Goal: Task Accomplishment & Management: Complete application form

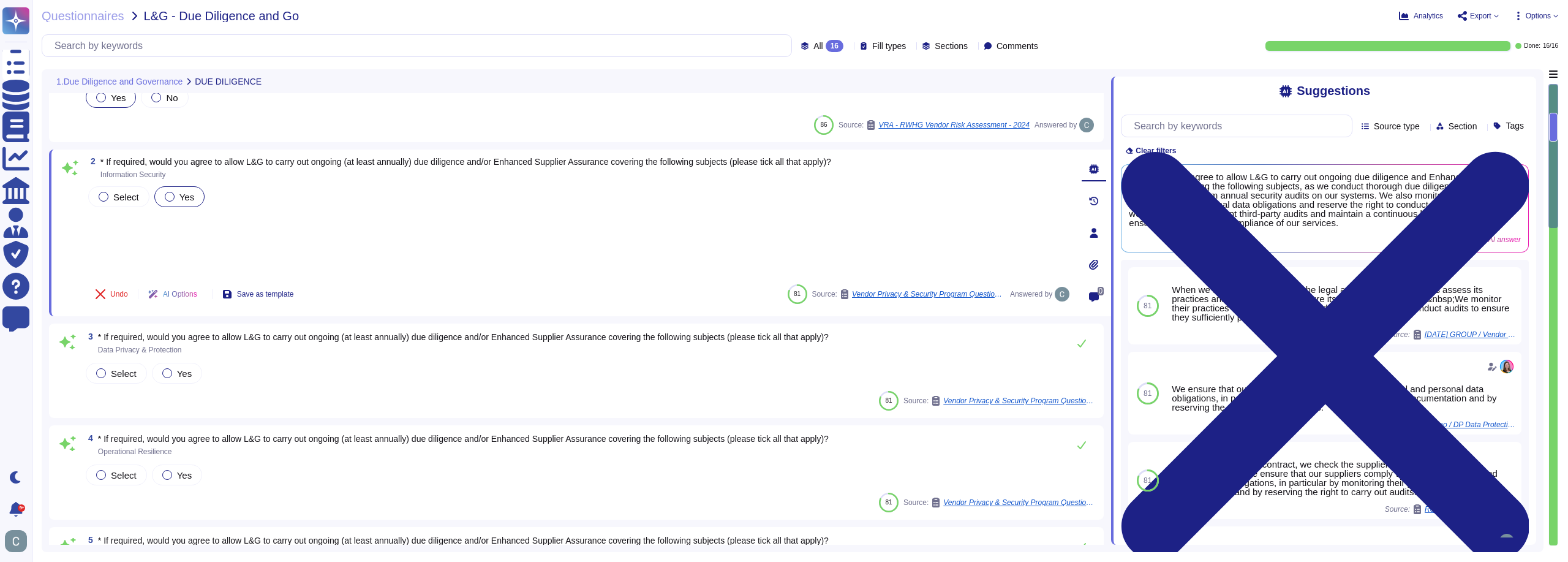
type textarea "We agree to maintain an annual availability rate of 99.90%, excluding scheduled…"
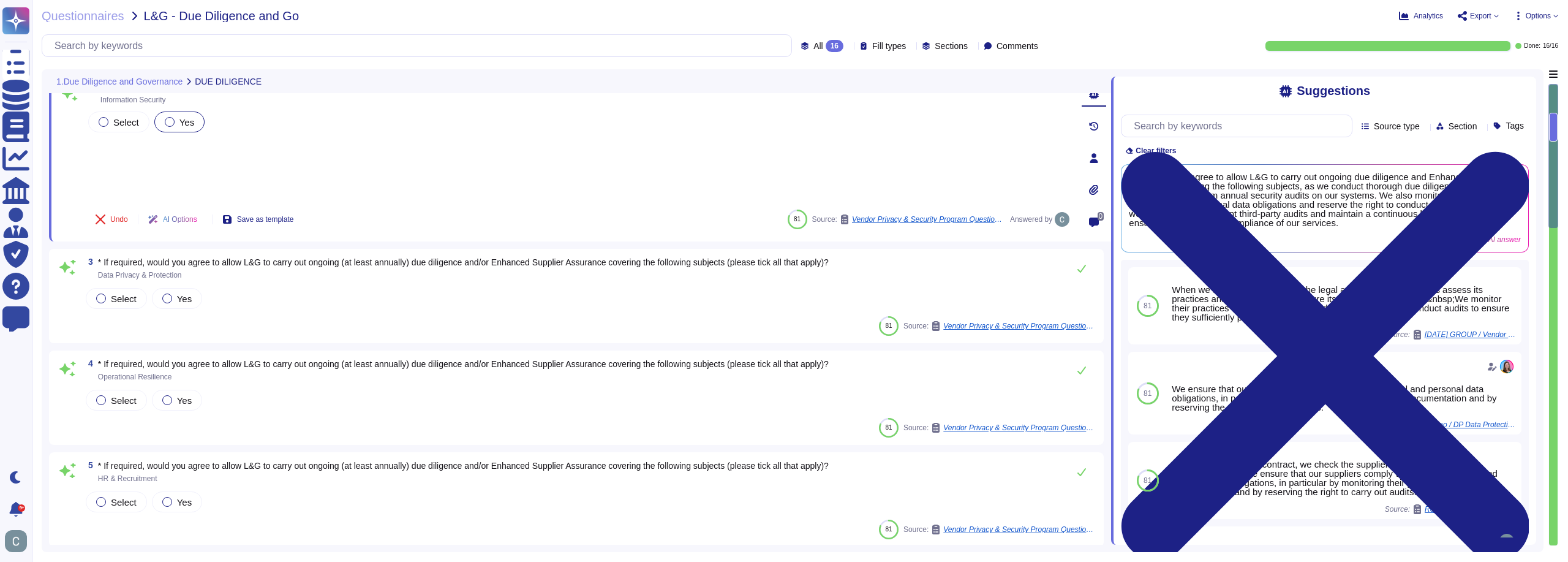
scroll to position [123, 0]
click at [169, 295] on div at bounding box center [167, 293] width 10 height 10
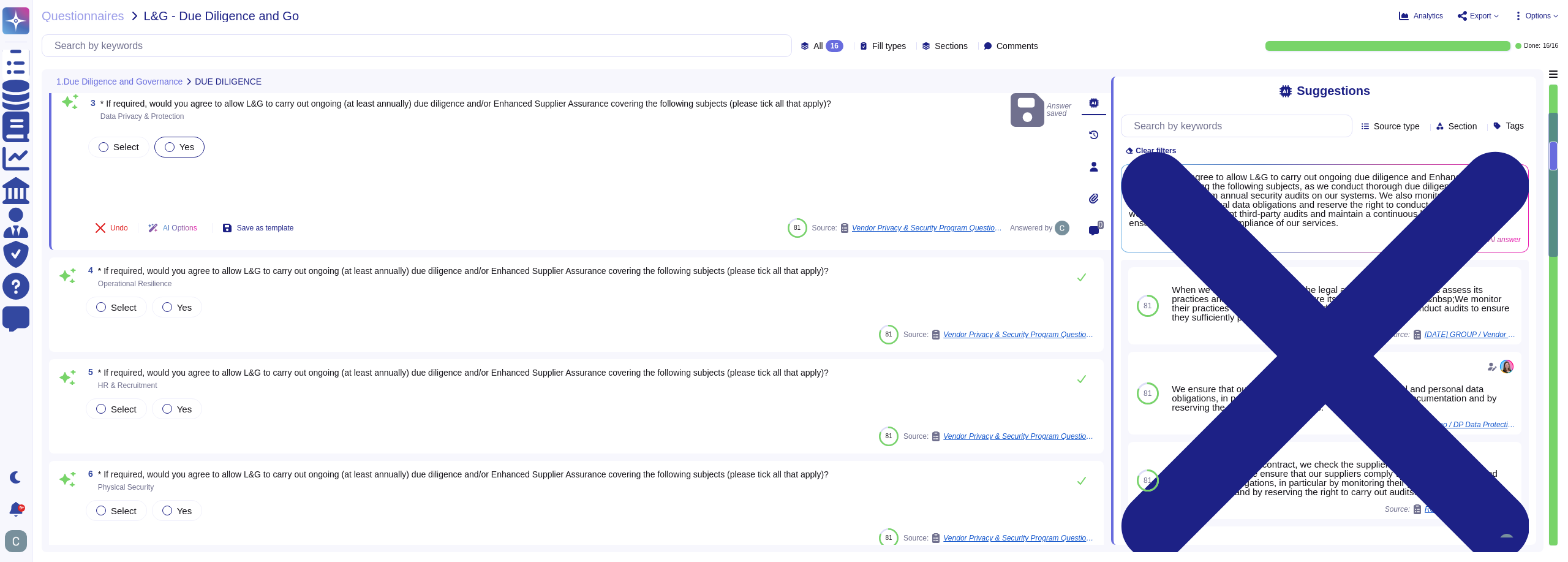
scroll to position [245, 0]
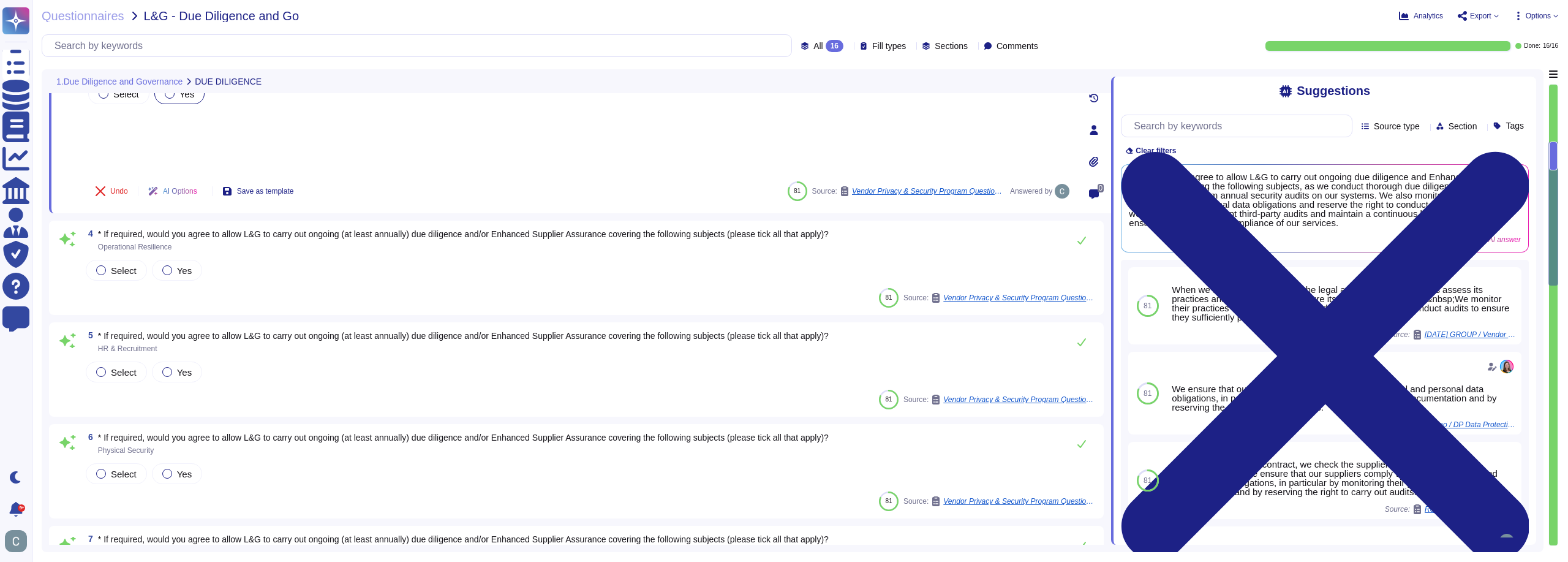
click at [203, 232] on span "* If required, would you agree to allow L&G to carry out ongoing (at least annu…" at bounding box center [463, 233] width 730 height 10
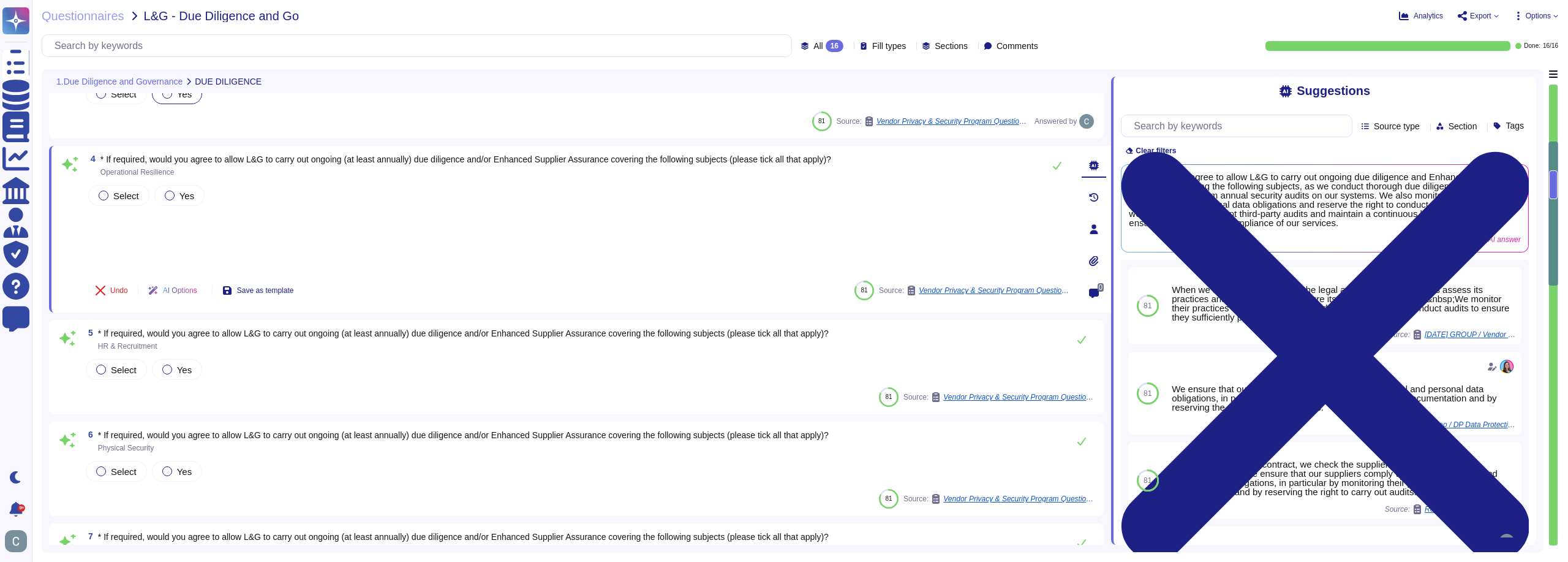
click at [203, 232] on div "Select Yes" at bounding box center [578, 226] width 985 height 88
click at [221, 161] on span "* If required, would you agree to allow L&G to carry out ongoing (at least annu…" at bounding box center [466, 159] width 730 height 10
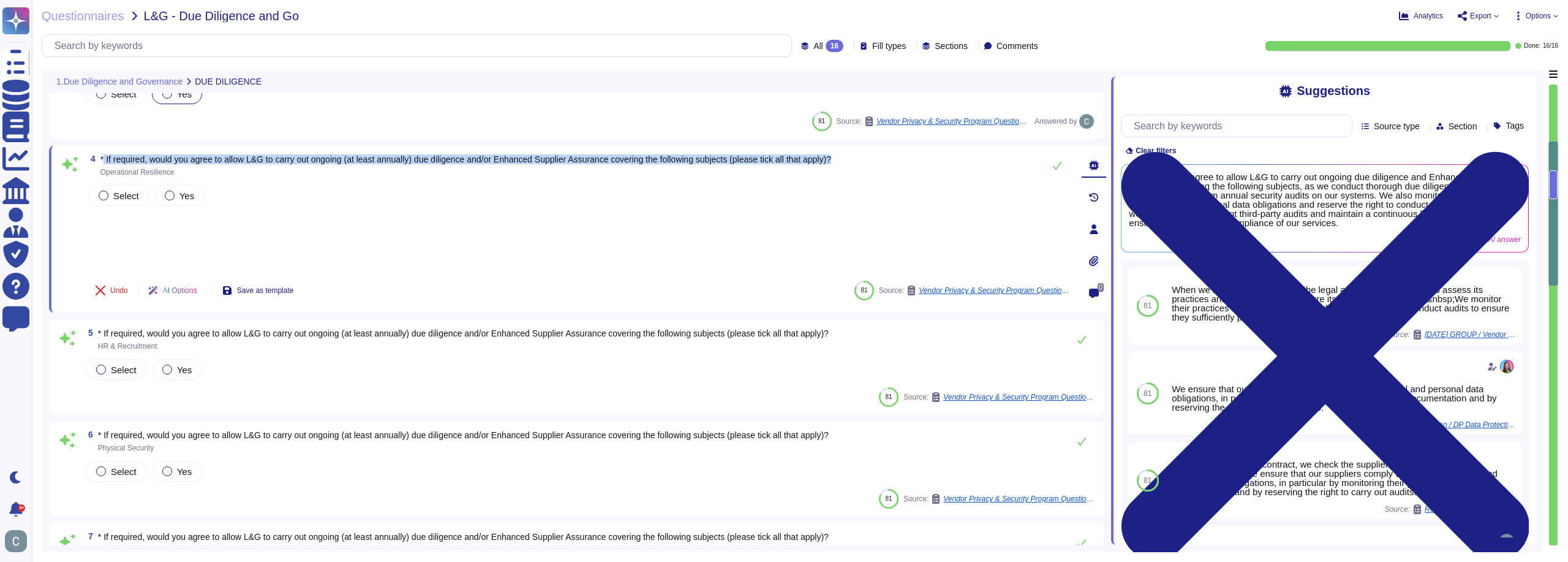
click at [214, 165] on div at bounding box center [214, 165] width 0 height 0
click at [660, 190] on div "Select Yes" at bounding box center [578, 195] width 985 height 25
click at [135, 195] on span "Select" at bounding box center [126, 195] width 25 height 10
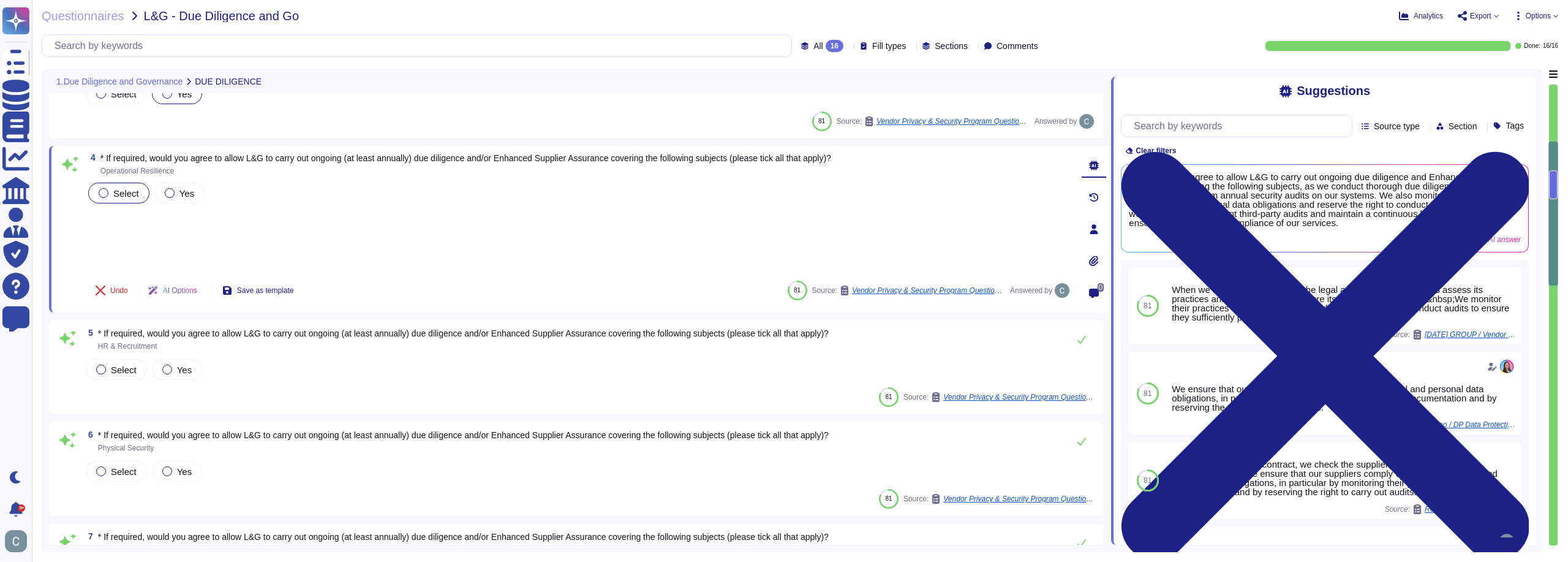
click at [113, 188] on label "Select" at bounding box center [119, 192] width 41 height 10
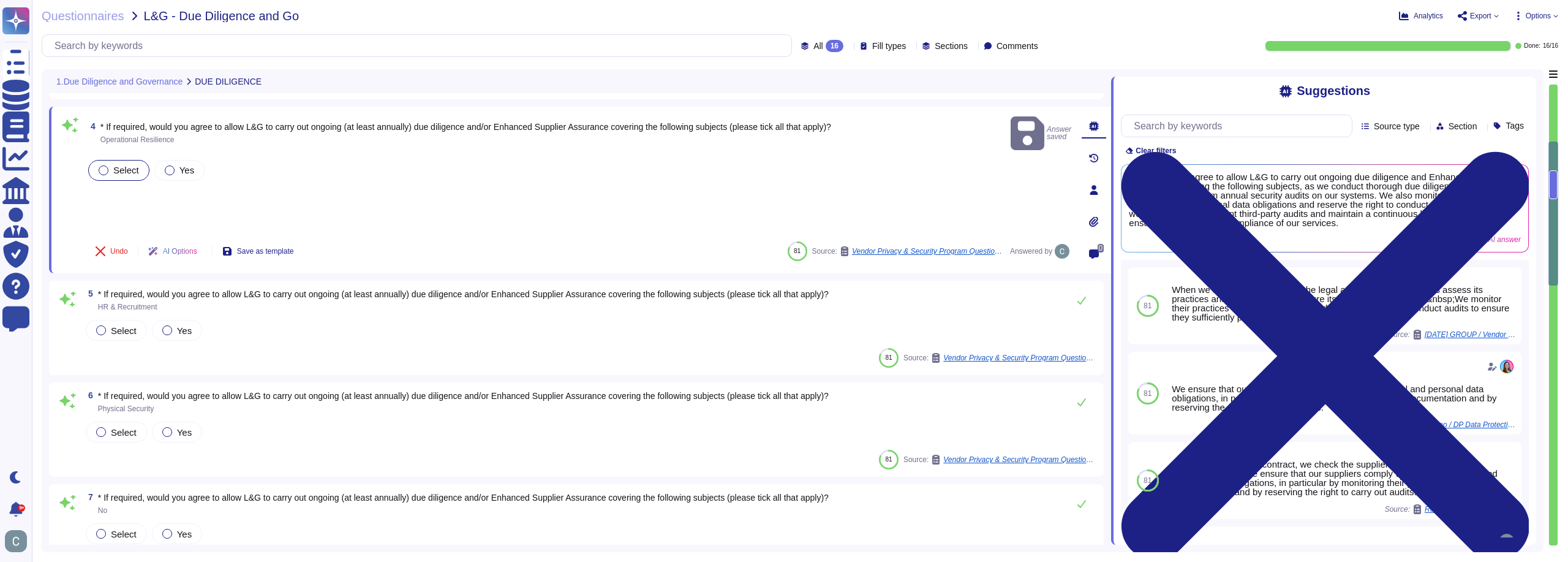
type textarea "We do not yet have a formalised document/procedure.&nbsp;"
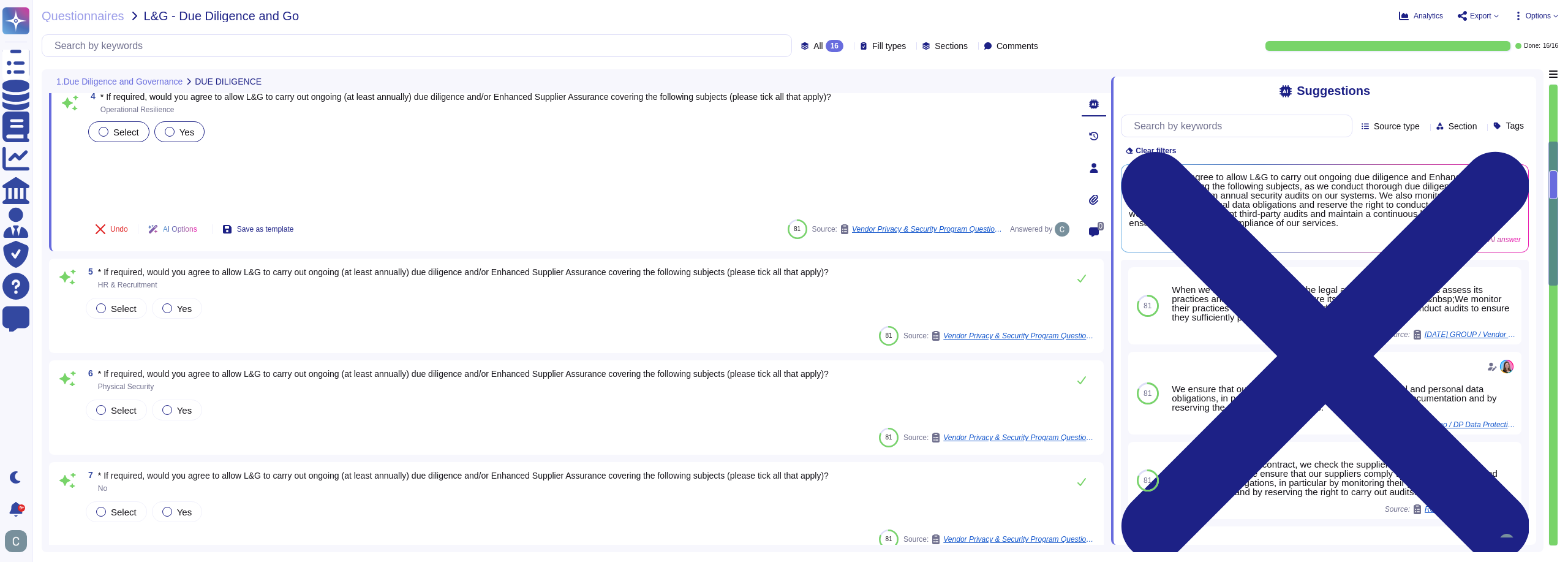
click at [165, 133] on div at bounding box center [170, 132] width 10 height 10
click at [167, 309] on div at bounding box center [167, 308] width 10 height 10
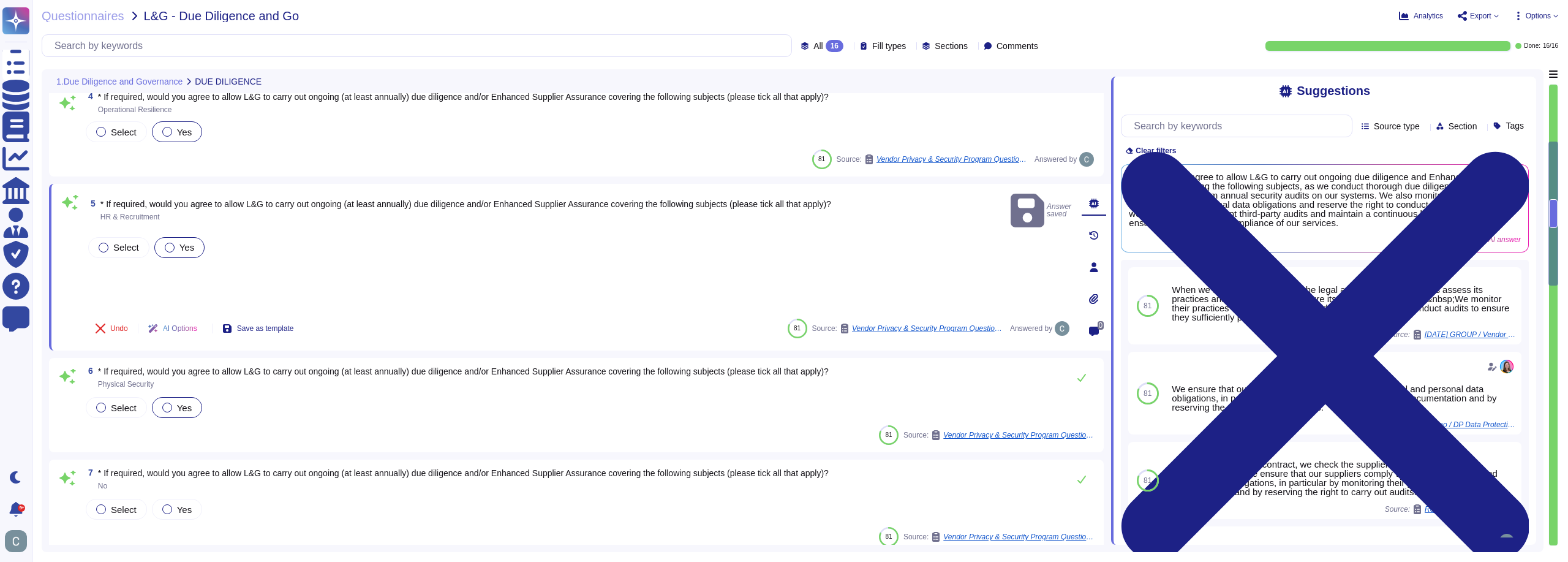
click at [174, 404] on label "Yes" at bounding box center [177, 407] width 29 height 10
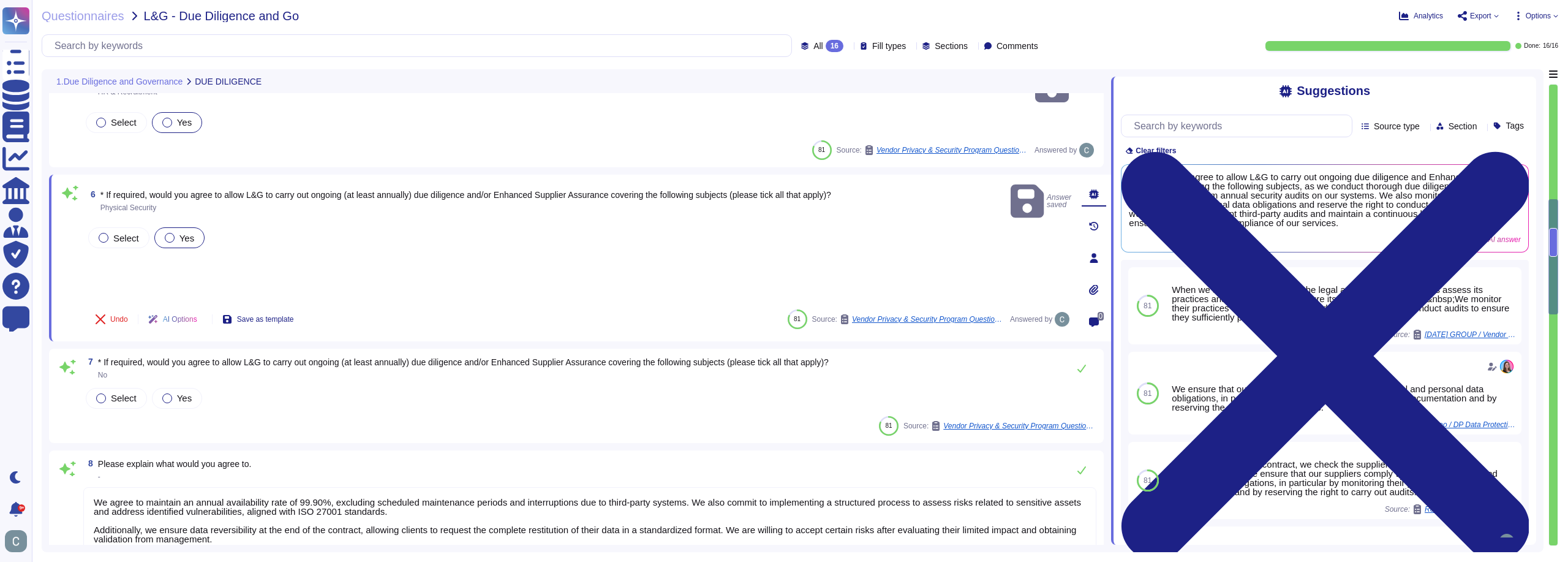
scroll to position [429, 0]
type textarea "The SLAs are specified in Appendix 1 of AssessFirst's General Terms and Conditi…"
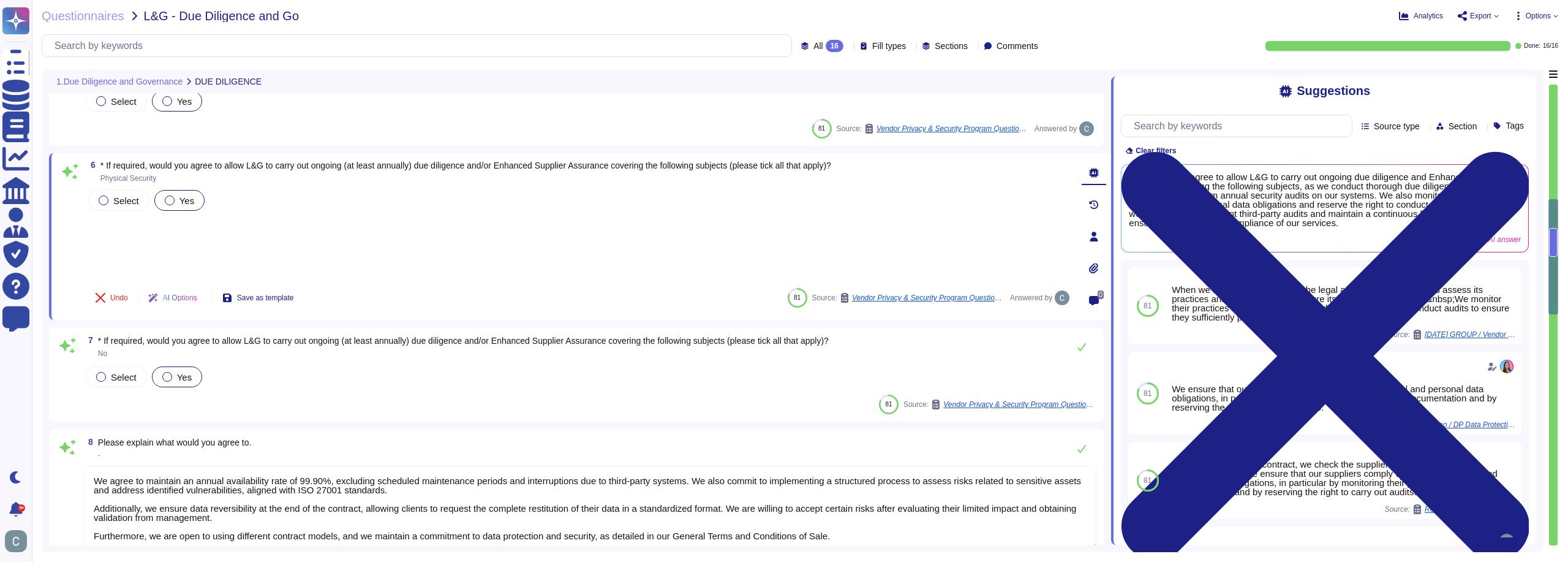
click at [168, 373] on div at bounding box center [167, 377] width 10 height 10
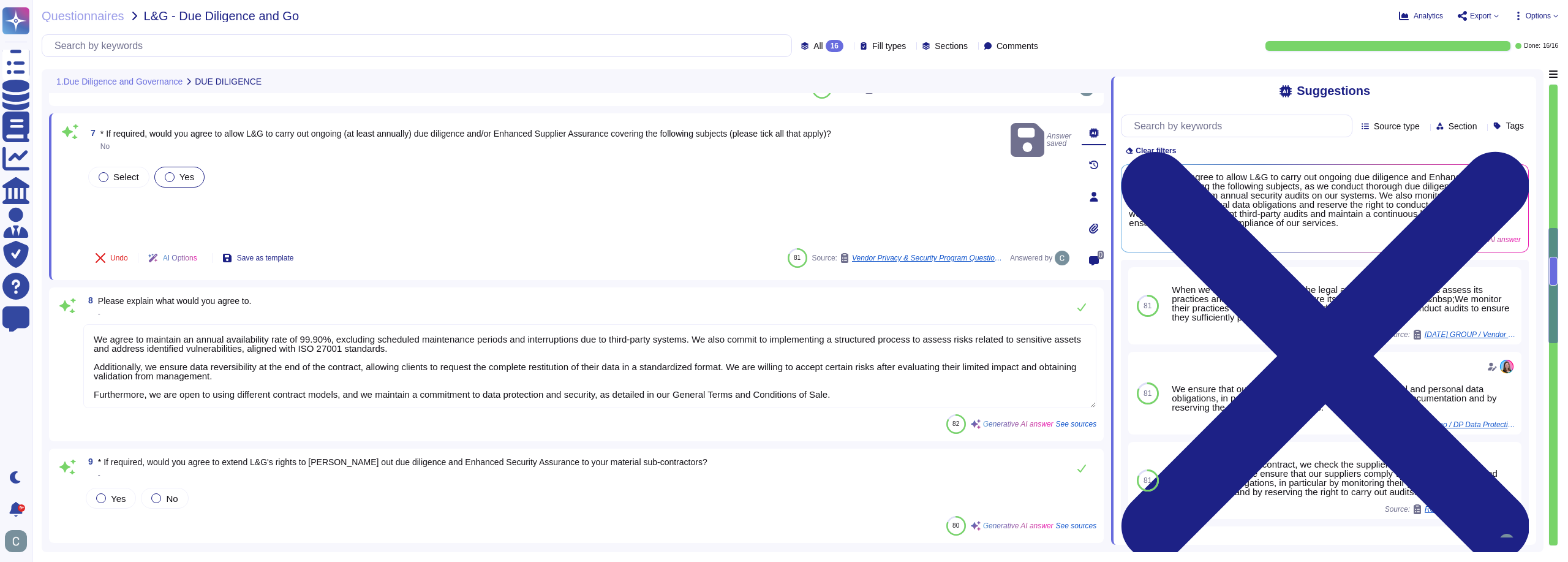
type textarea "Yes, our performance reports include information on RPO (Recovery Point Objecti…"
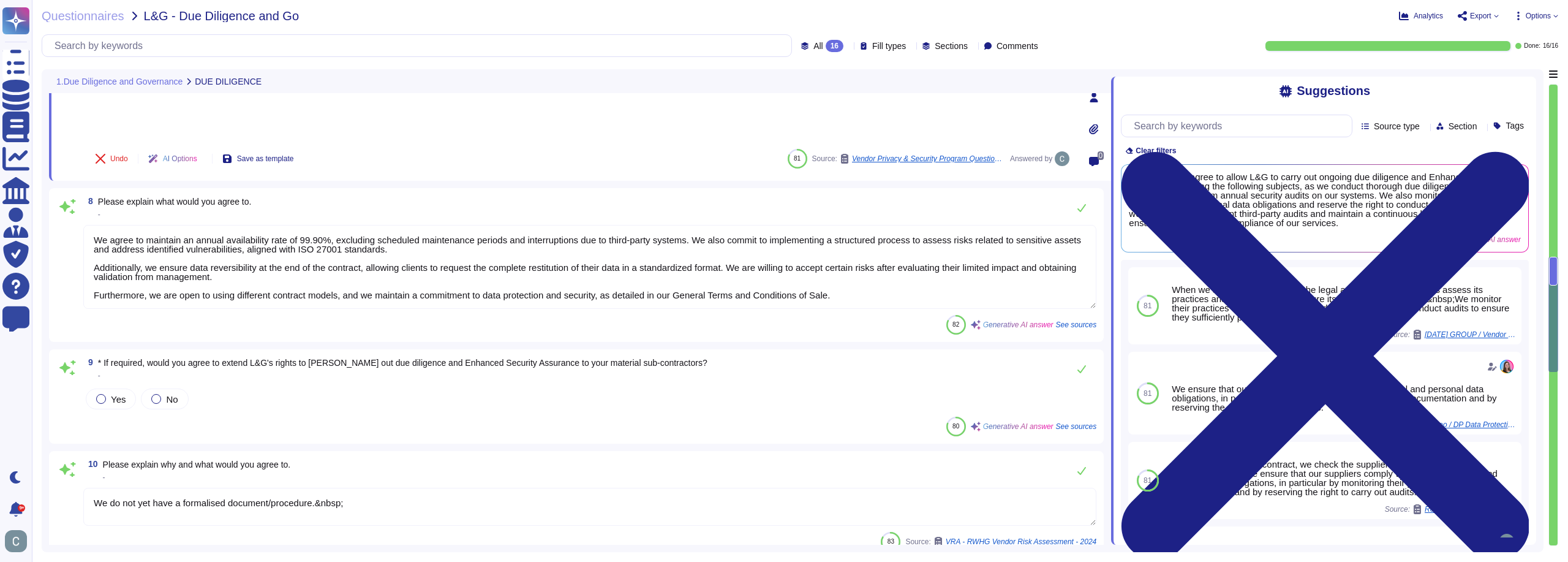
scroll to position [674, 0]
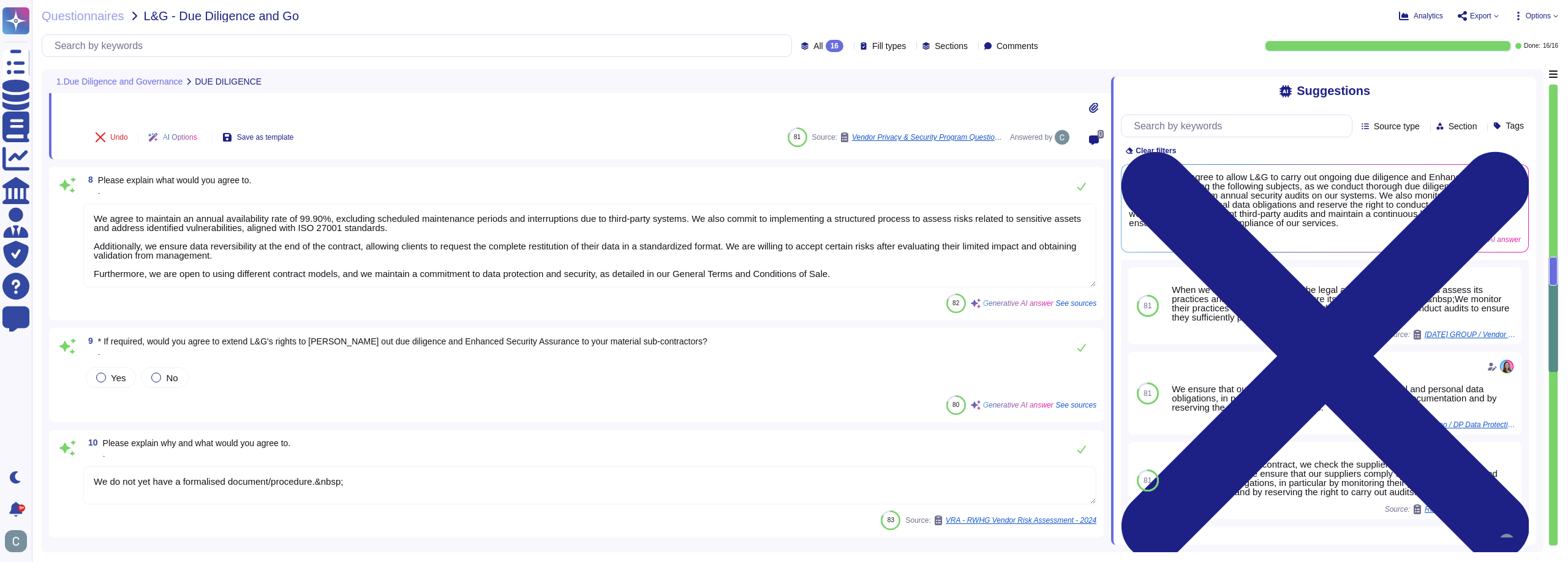
click at [150, 342] on span "* If required, would you agree to extend L&G's rights to [PERSON_NAME] out due …" at bounding box center [402, 340] width 609 height 10
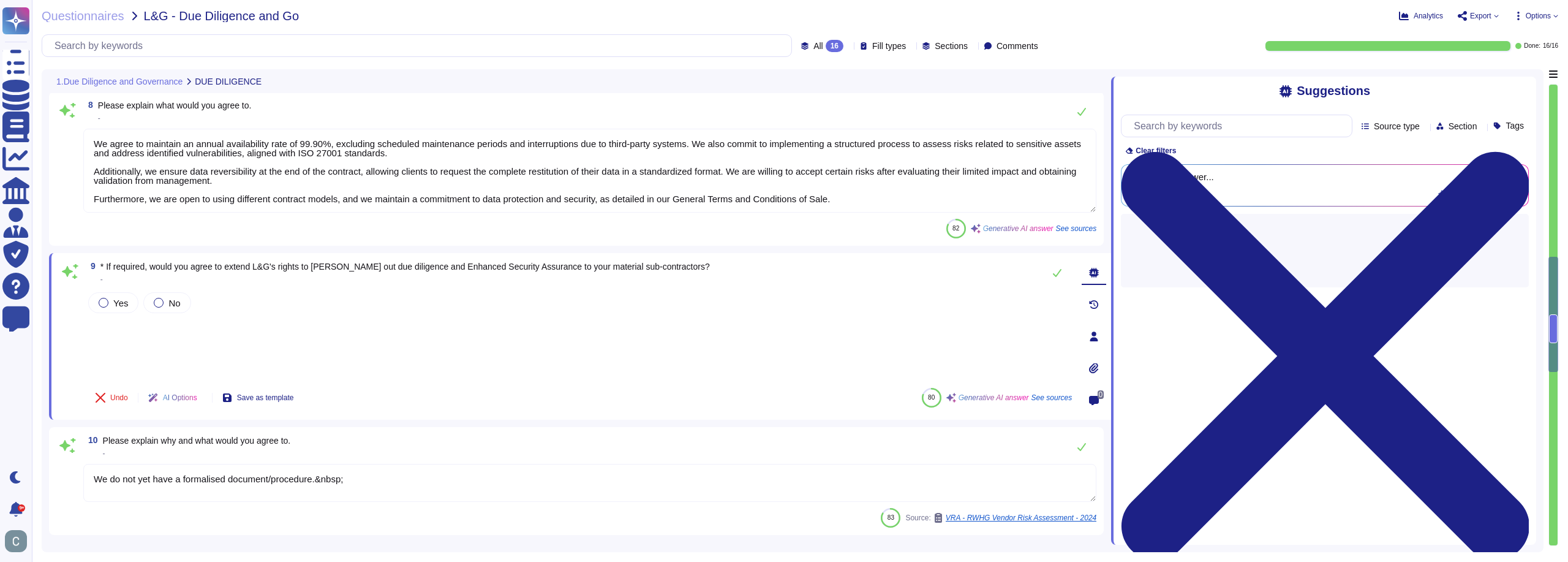
click at [150, 342] on div "Yes No" at bounding box center [578, 333] width 985 height 88
click at [155, 271] on span "* If required, would you agree to extend L&G's rights to [PERSON_NAME] out due …" at bounding box center [405, 266] width 609 height 10
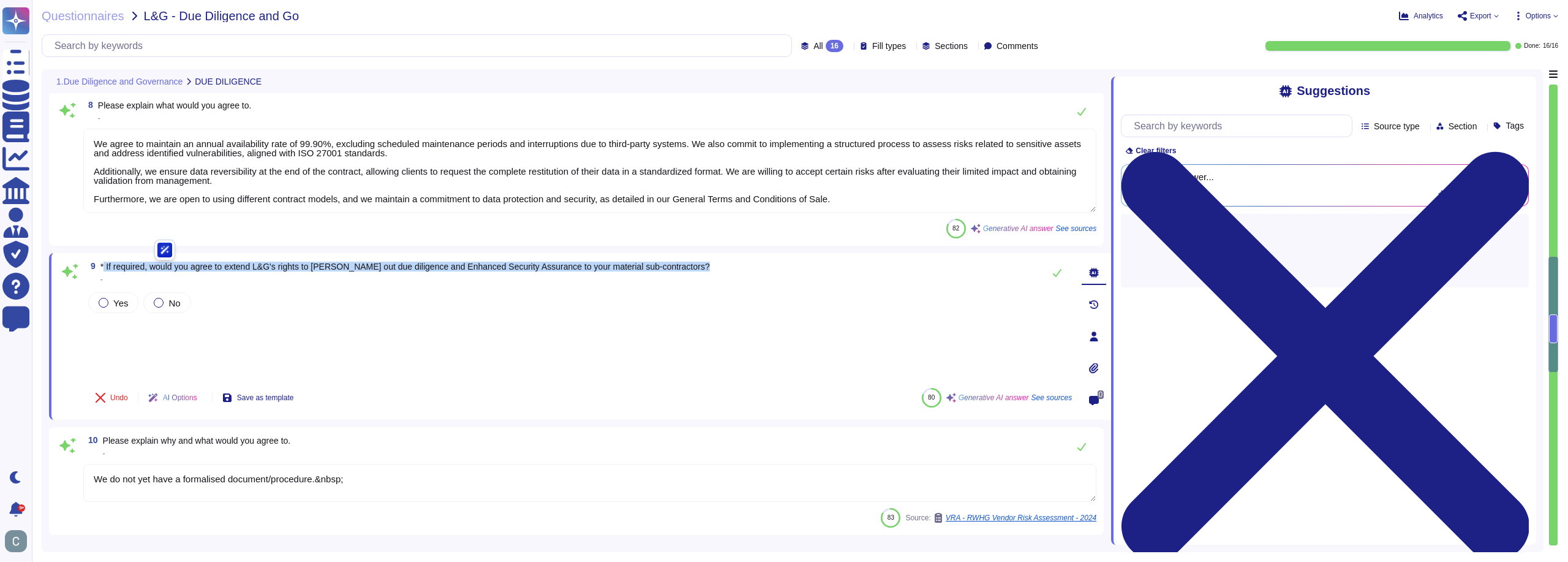
click at [155, 271] on span "* If required, would you agree to extend L&G's rights to [PERSON_NAME] out due …" at bounding box center [405, 266] width 609 height 10
click at [147, 272] on div at bounding box center [147, 272] width 0 height 0
click at [153, 306] on div at bounding box center [158, 302] width 10 height 10
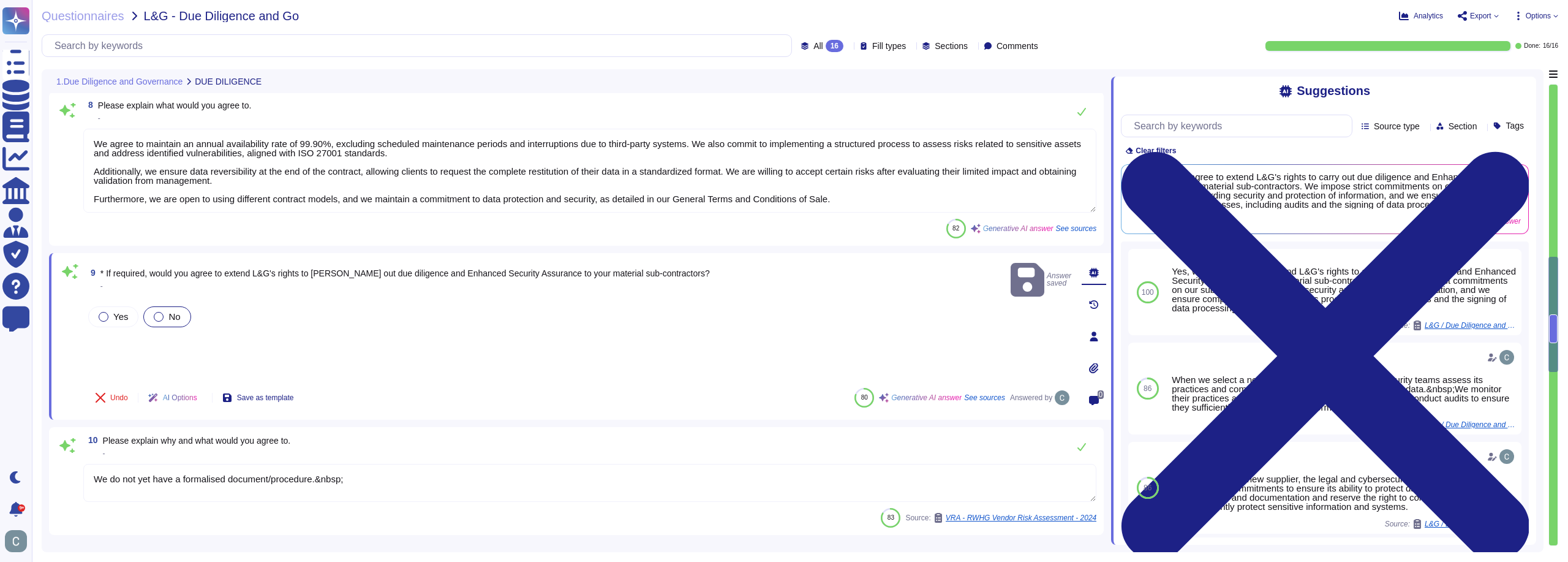
click at [247, 309] on div "Yes No" at bounding box center [578, 317] width 985 height 25
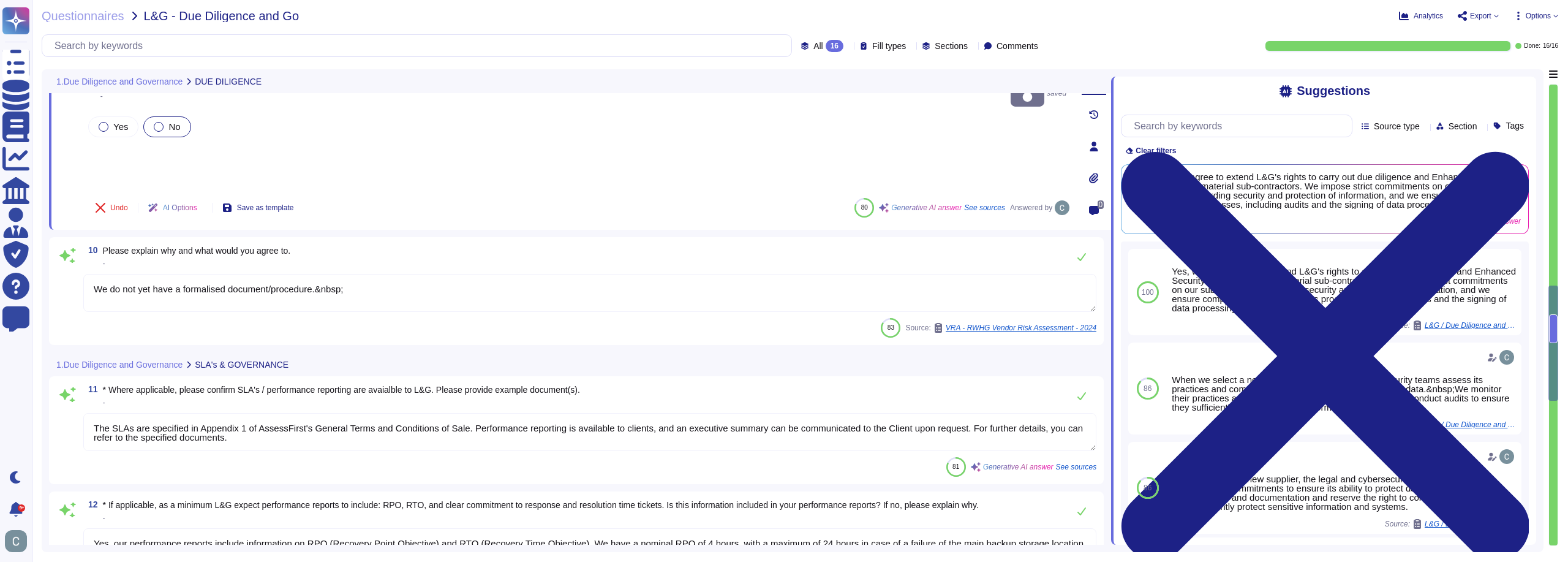
scroll to position [858, 0]
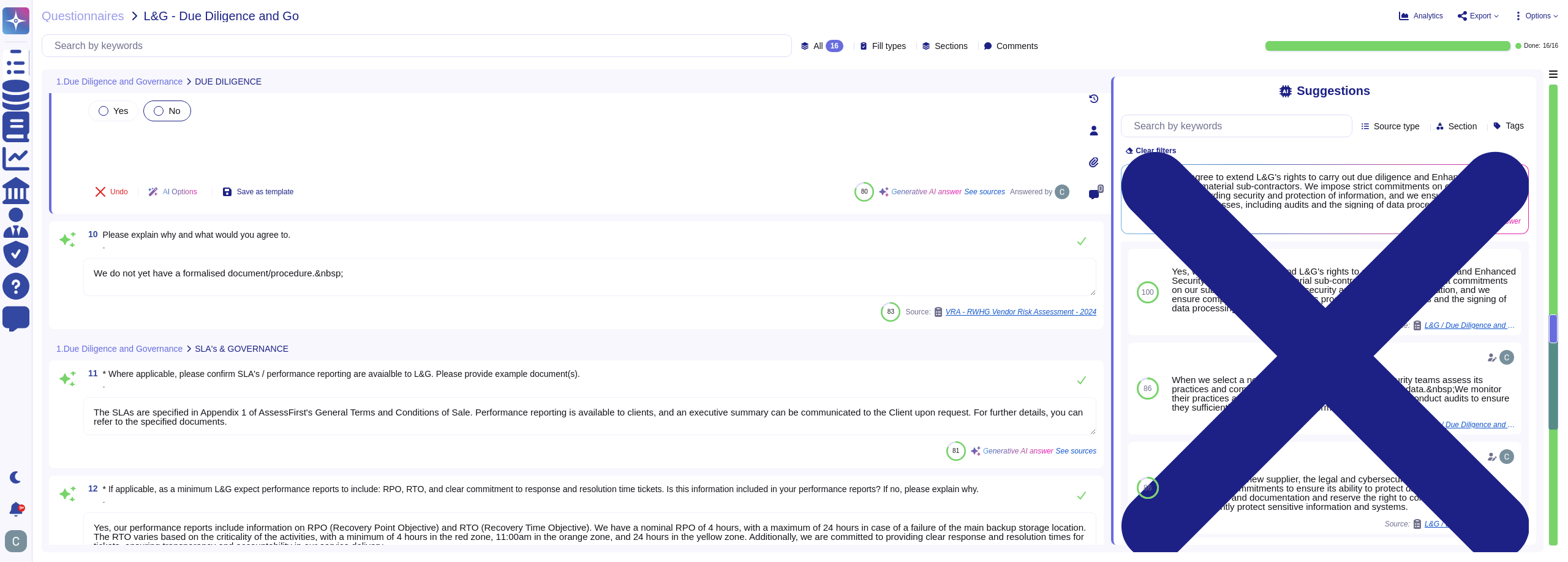
click at [161, 235] on span "Please explain why and what would you agree to." at bounding box center [196, 234] width 188 height 10
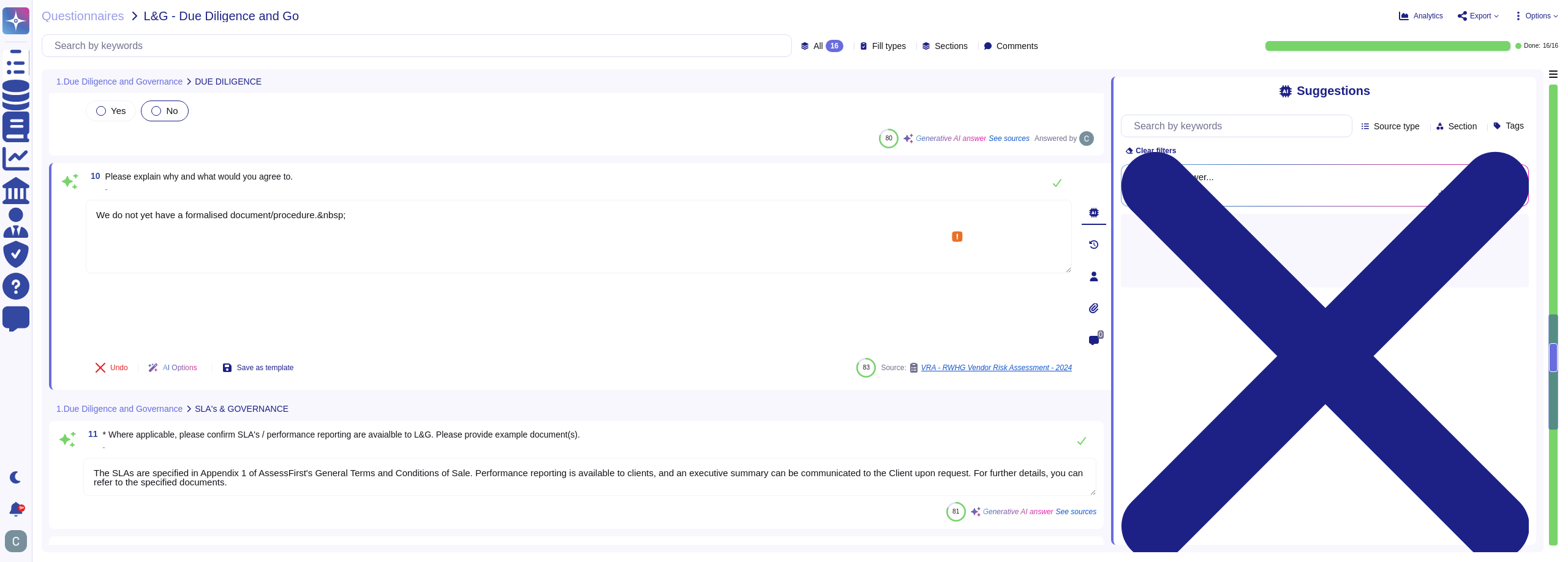
click at [161, 235] on textarea "We do not yet have a formalised document/procedure.&nbsp;" at bounding box center [578, 236] width 985 height 74
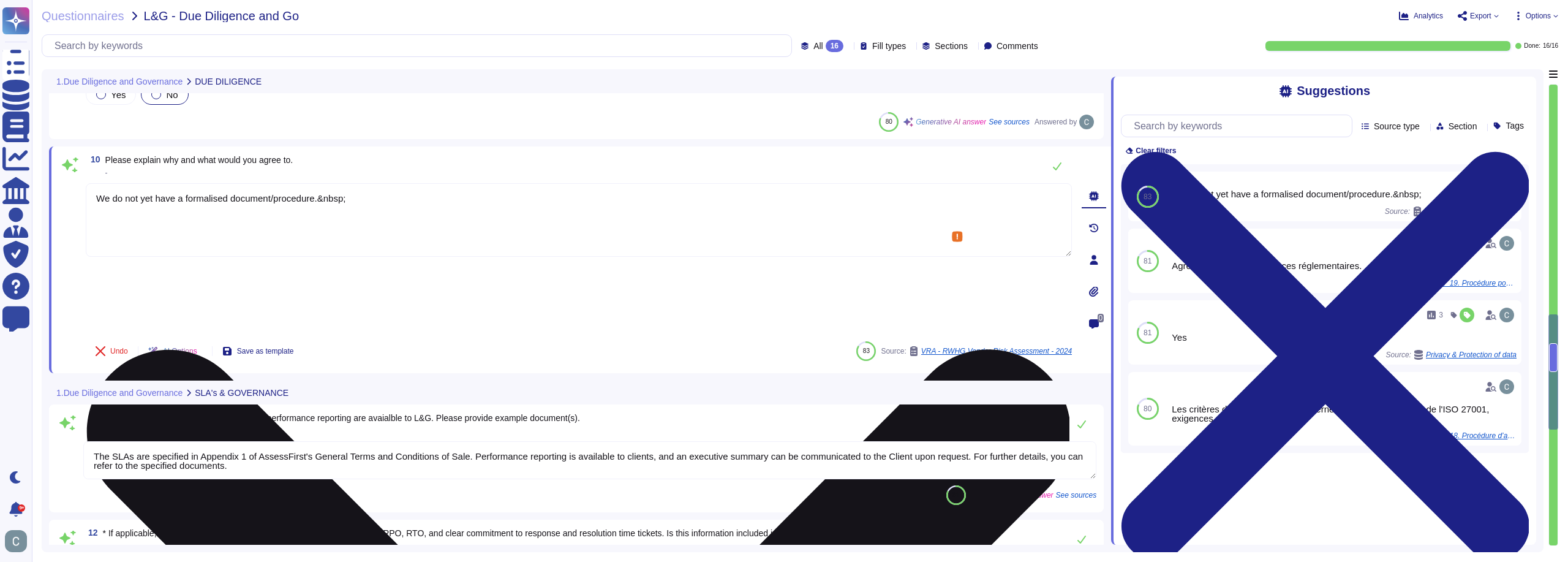
click at [206, 229] on textarea "We do not yet have a formalised document/procedure.&nbsp;" at bounding box center [578, 220] width 985 height 74
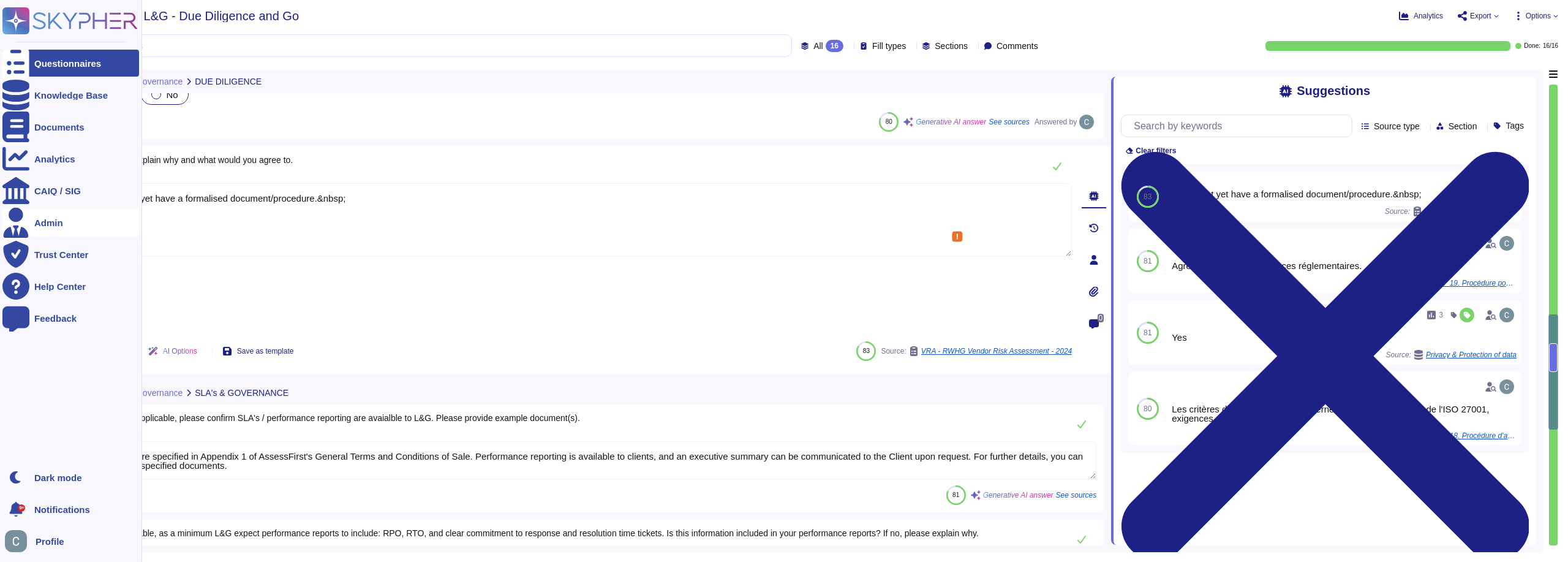
drag, startPoint x: 353, startPoint y: 201, endPoint x: 13, endPoint y: 223, distance: 340.7
click at [22, 211] on div "Questionnaires Knowledge Base Documents Analytics CAIQ / SIG Admin Trust Center…" at bounding box center [784, 281] width 1568 height 562
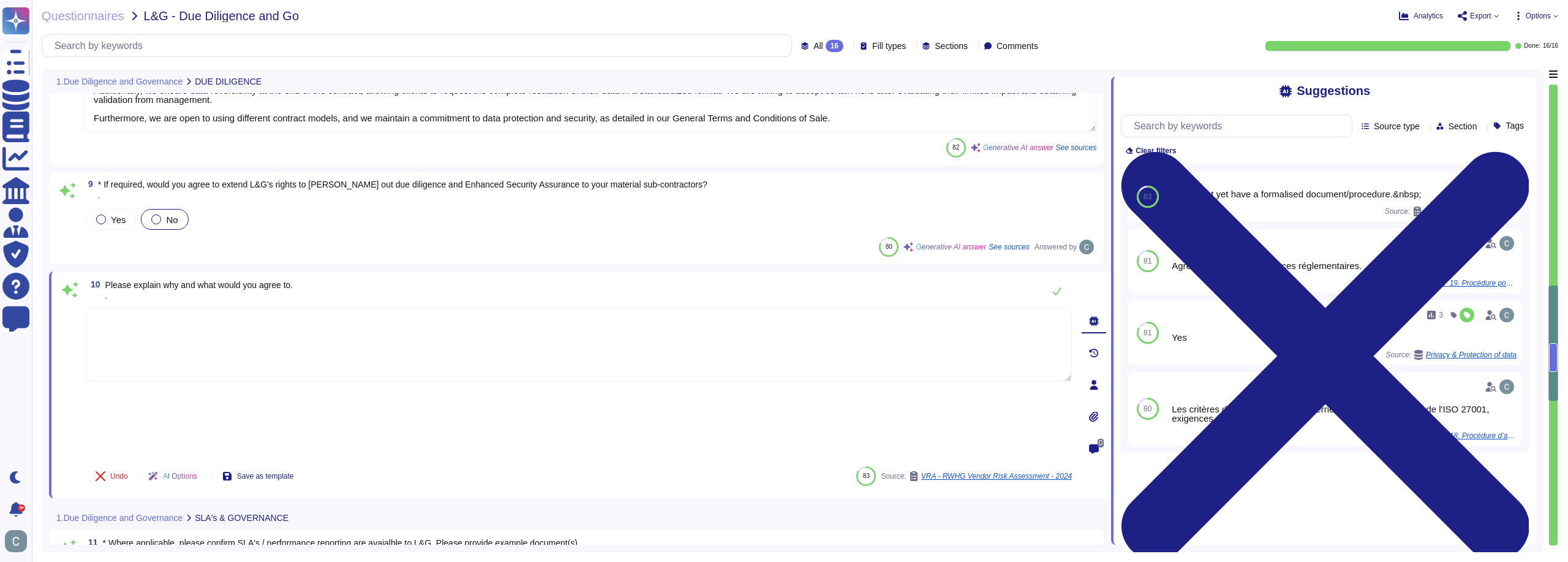
scroll to position [735, 0]
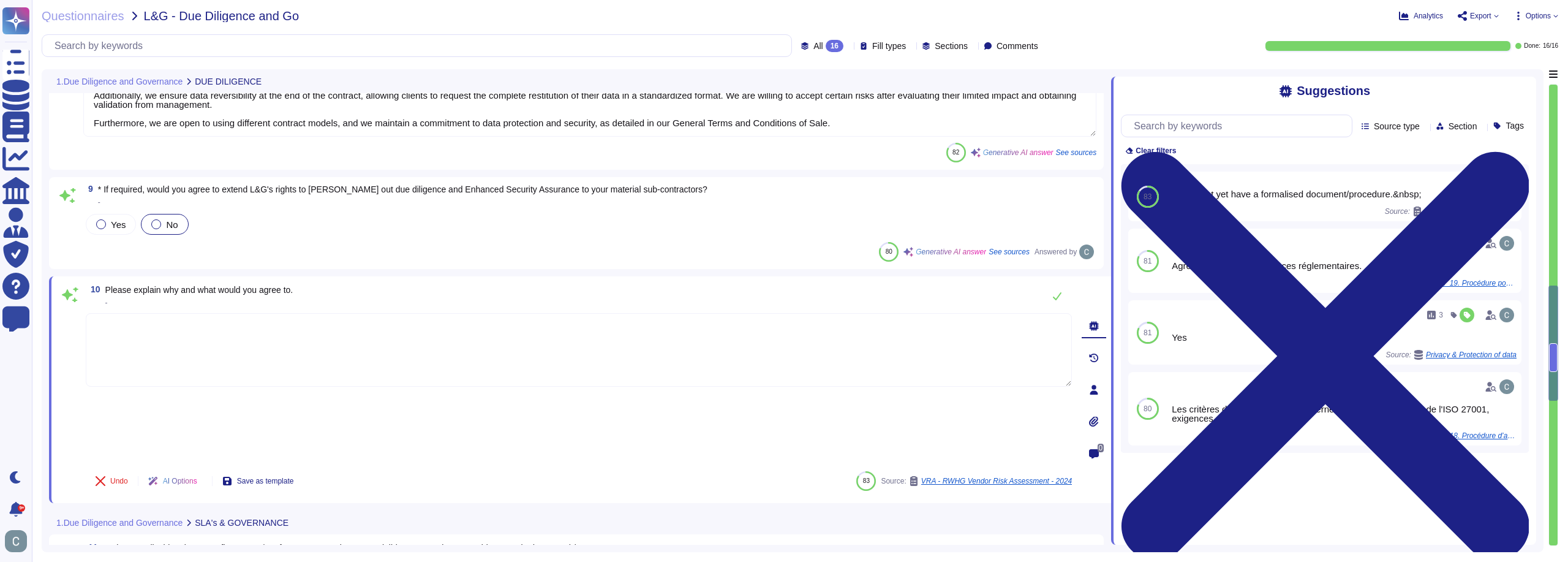
click at [186, 188] on span "* If required, would you agree to extend L&G's rights to [PERSON_NAME] out due …" at bounding box center [402, 189] width 609 height 10
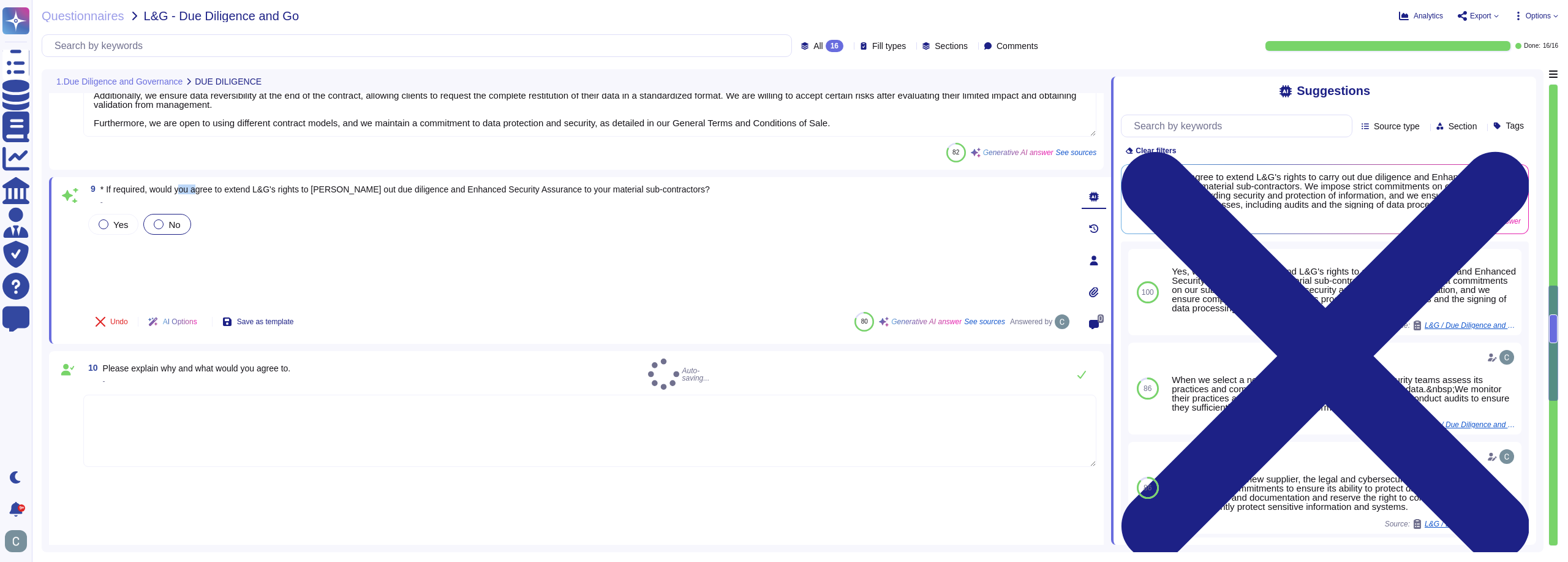
click at [186, 188] on span "* If required, would you agree to extend L&G's rights to [PERSON_NAME] out due …" at bounding box center [405, 189] width 609 height 10
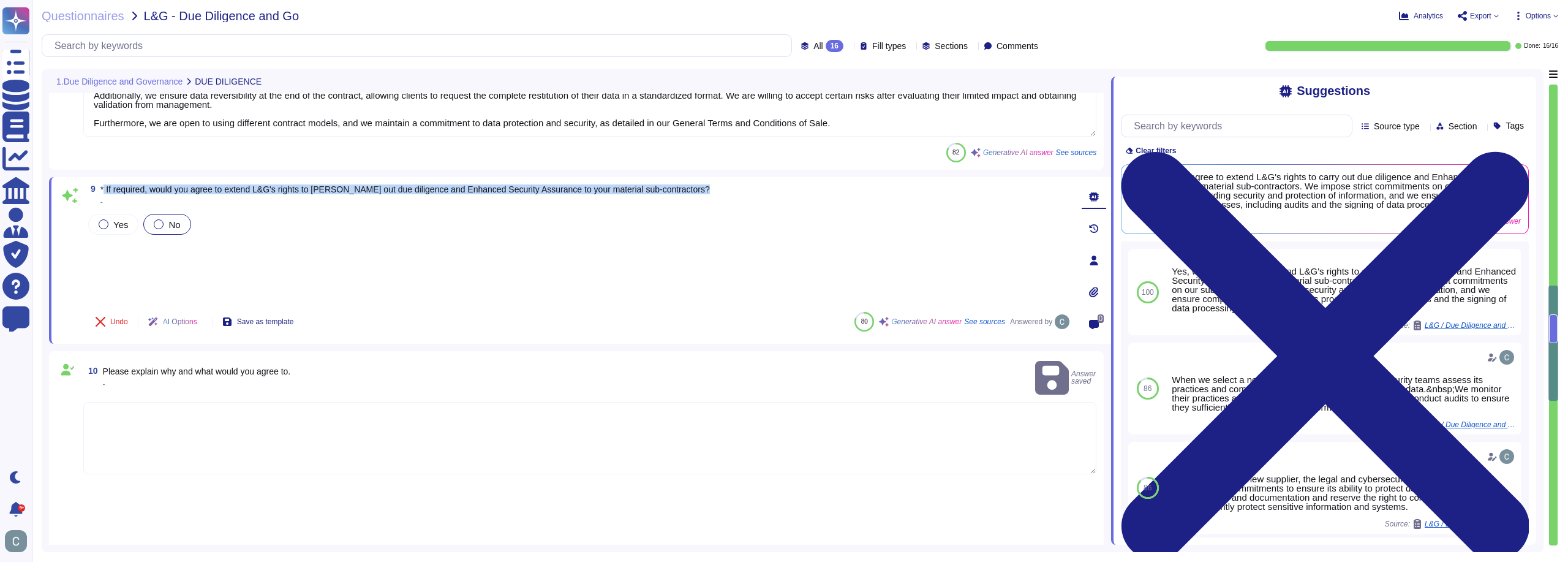
copy span "* If required, would you agree to extend L&G's rights to [PERSON_NAME] out due …"
click at [349, 175] on div "6 * If required, would you agree to allow L&G to carry out ongoing (at least an…" at bounding box center [580, 286] width 1062 height 1906
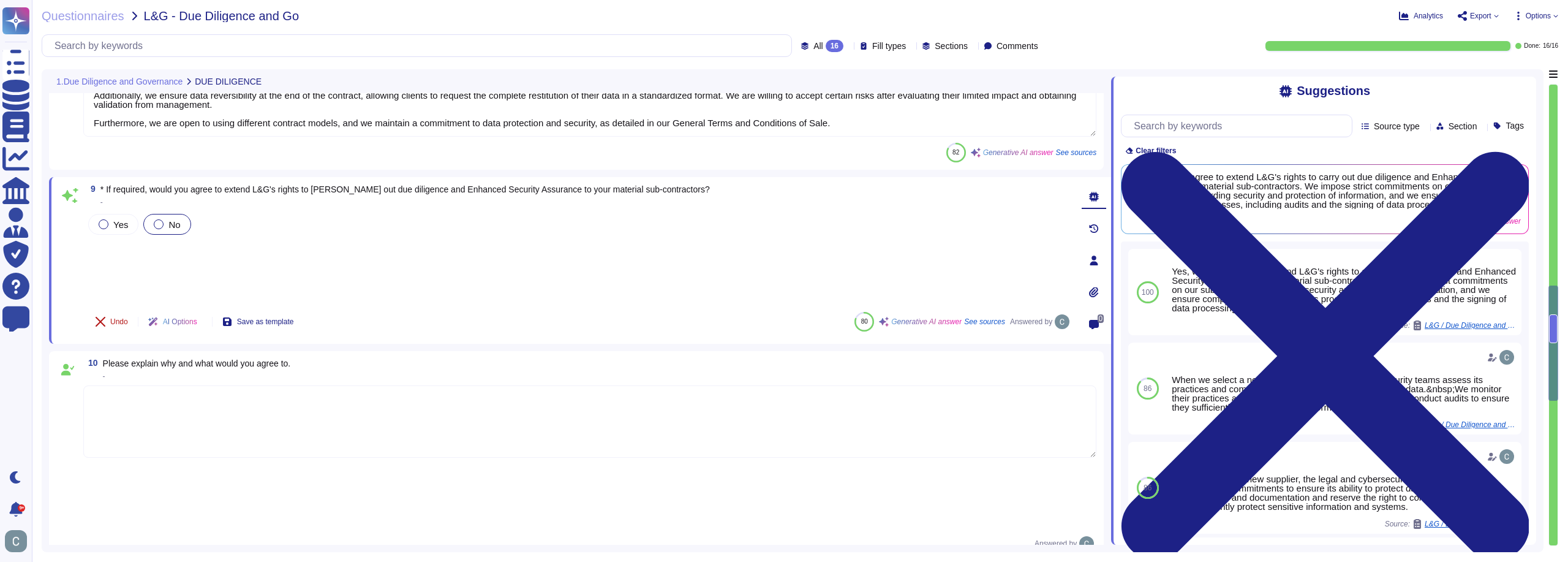
click at [118, 316] on button "Undo" at bounding box center [111, 321] width 52 height 25
click at [246, 265] on div "Yes No" at bounding box center [578, 257] width 985 height 91
click at [116, 325] on span "Done" at bounding box center [119, 321] width 18 height 7
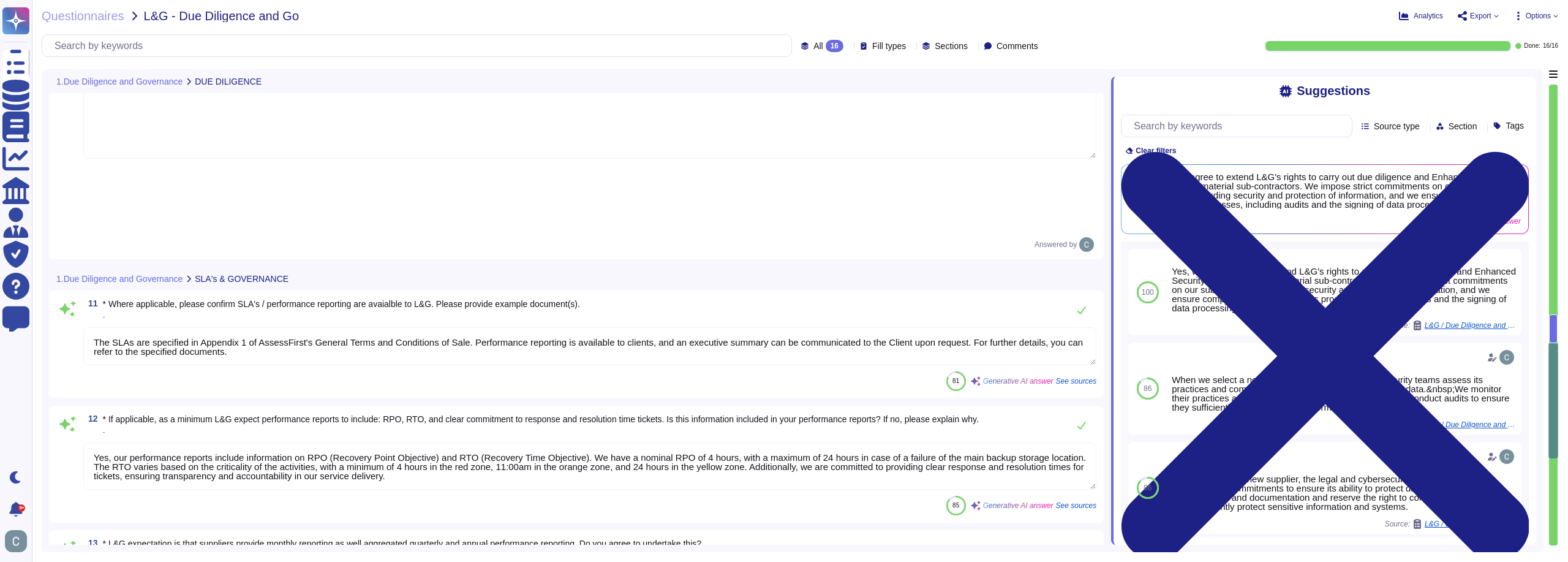
scroll to position [1041, 0]
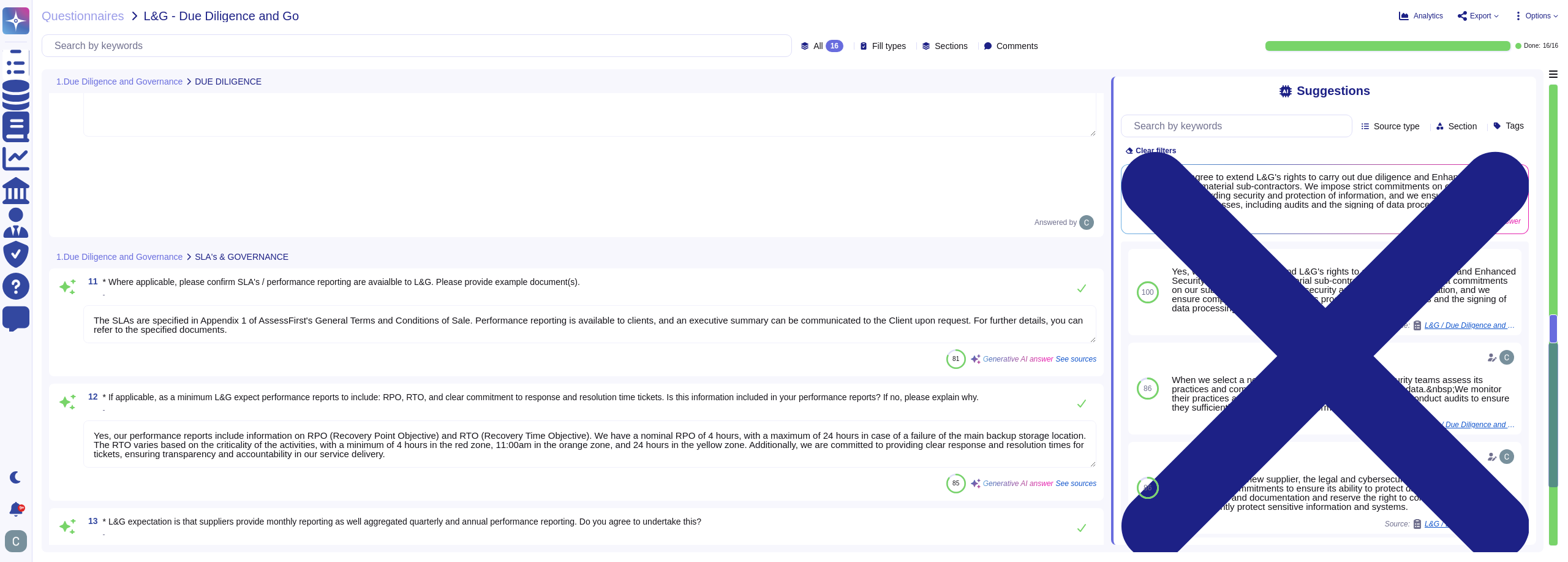
click at [245, 305] on textarea "The SLAs are specified in Appendix 1 of AssessFirst's General Terms and Conditi…" at bounding box center [590, 324] width 1013 height 38
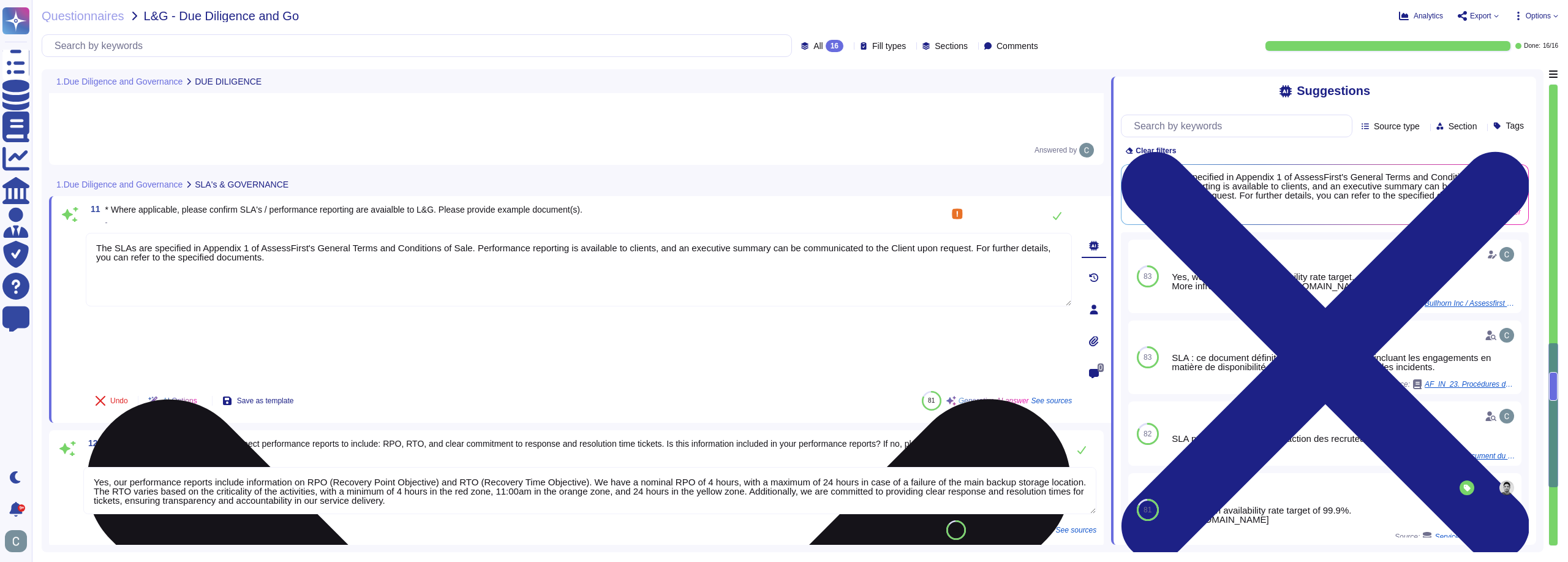
drag, startPoint x: 274, startPoint y: 192, endPoint x: 195, endPoint y: 176, distance: 80.6
click at [195, 232] on textarea "The SLAs are specified in Appendix 1 of AssessFirst's General Terms and Conditi…" at bounding box center [578, 269] width 985 height 74
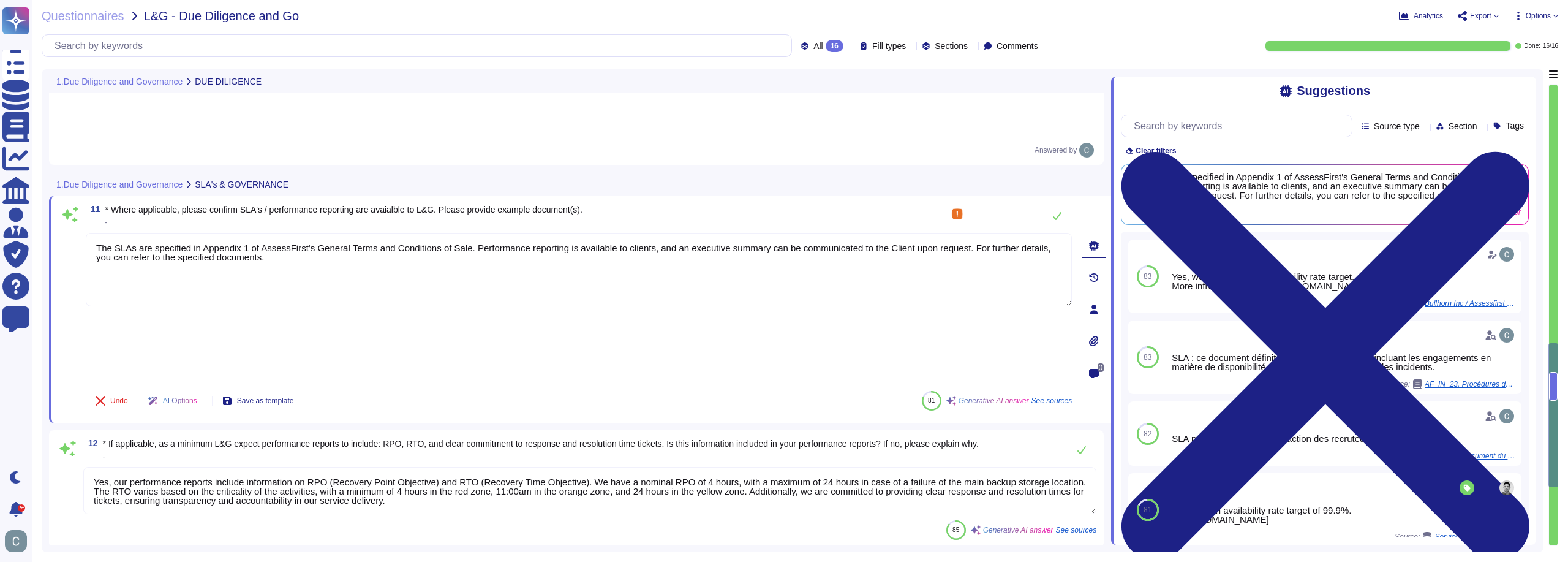
click at [174, 204] on span "* Where applicable, please confirm SLA's / performance reporting are avaialble …" at bounding box center [344, 209] width 477 height 10
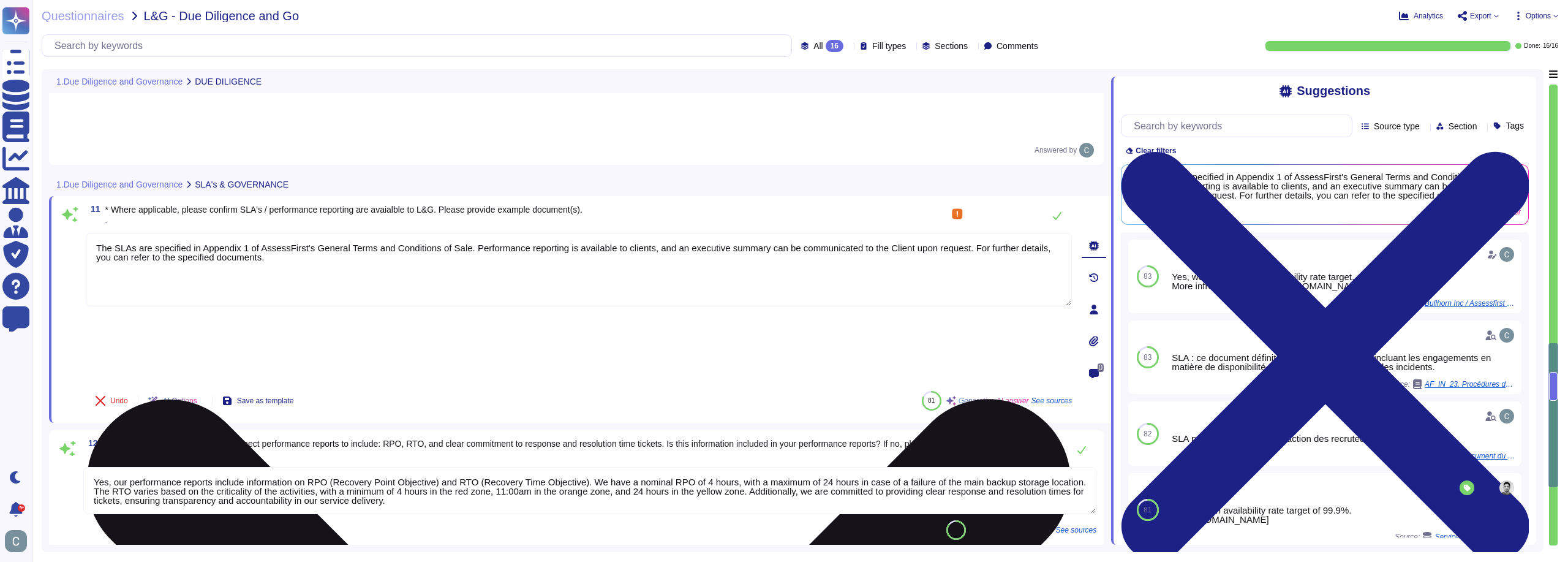
click at [201, 232] on textarea "The SLAs are specified in Appendix 1 of AssessFirst's General Terms and Conditi…" at bounding box center [578, 269] width 985 height 74
click at [302, 232] on textarea "The SLAs are specified in Appendix 1 of AssessFirst's General Terms and Conditi…" at bounding box center [578, 269] width 985 height 74
